Goal: Navigation & Orientation: Find specific page/section

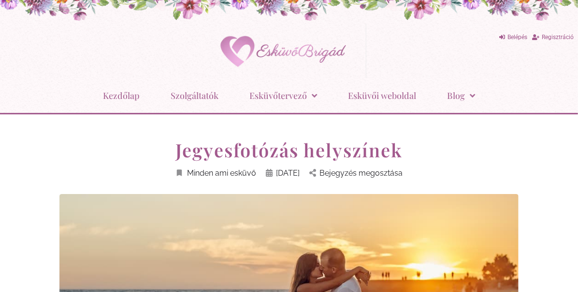
click at [189, 96] on link "Szolgáltatók" at bounding box center [195, 95] width 48 height 25
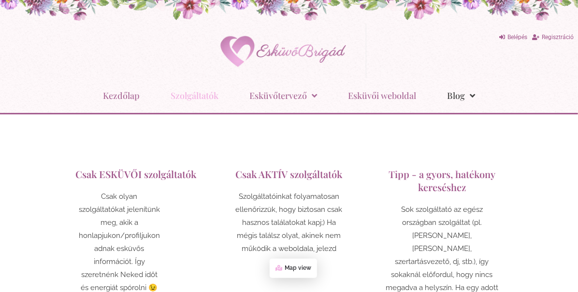
click at [462, 98] on link "Blog" at bounding box center [461, 95] width 28 height 25
click at [126, 99] on link "Kezdőlap" at bounding box center [121, 95] width 37 height 25
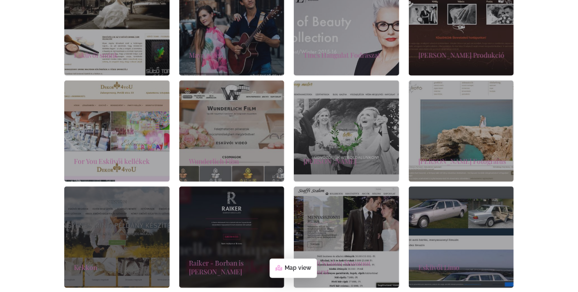
scroll to position [836, 0]
